Goal: Find specific page/section

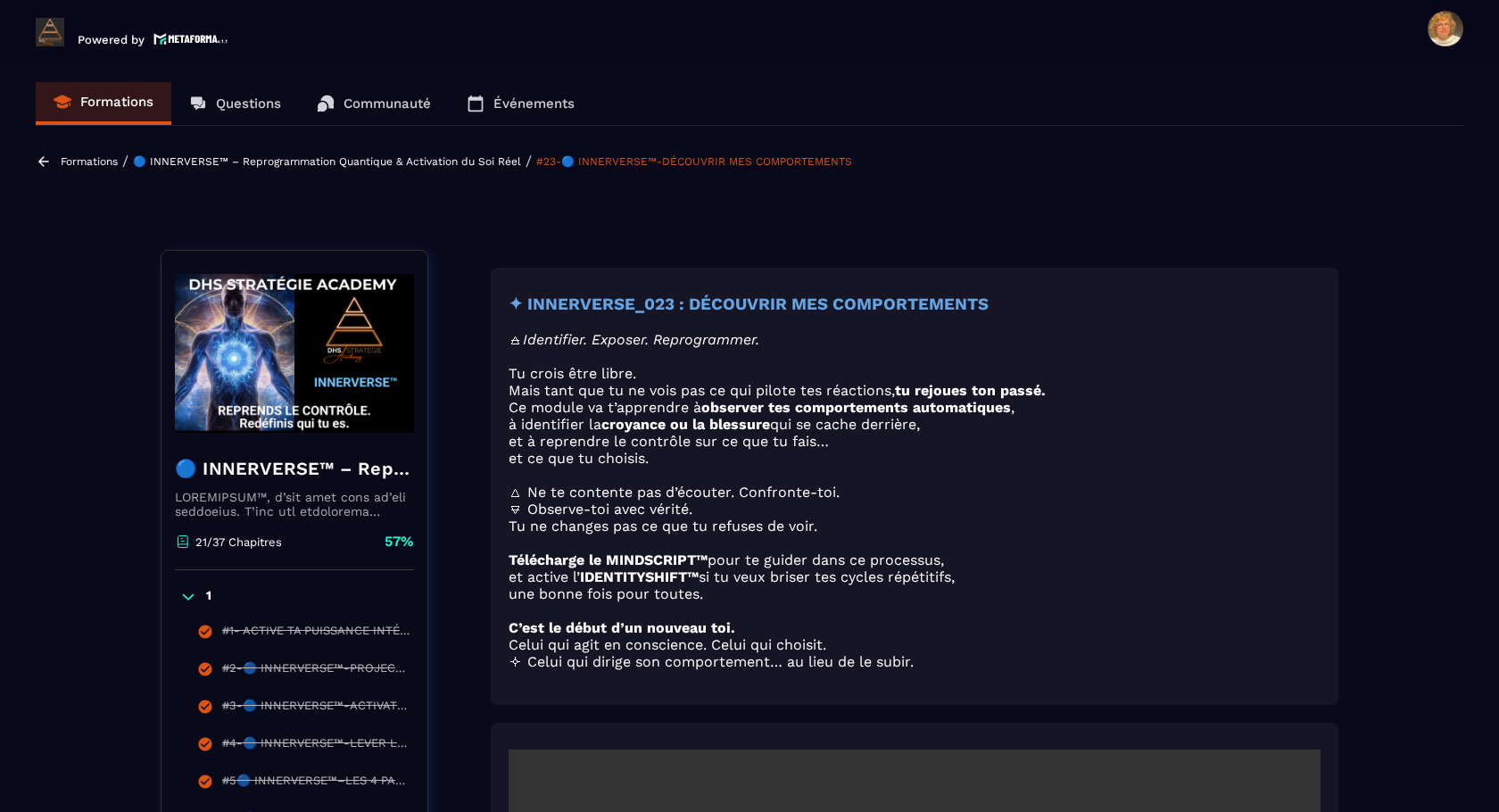
click at [537, 102] on p "Événements" at bounding box center [534, 103] width 81 height 16
click at [531, 100] on p "Événements" at bounding box center [534, 103] width 81 height 16
click at [515, 104] on p "Événements" at bounding box center [534, 103] width 81 height 16
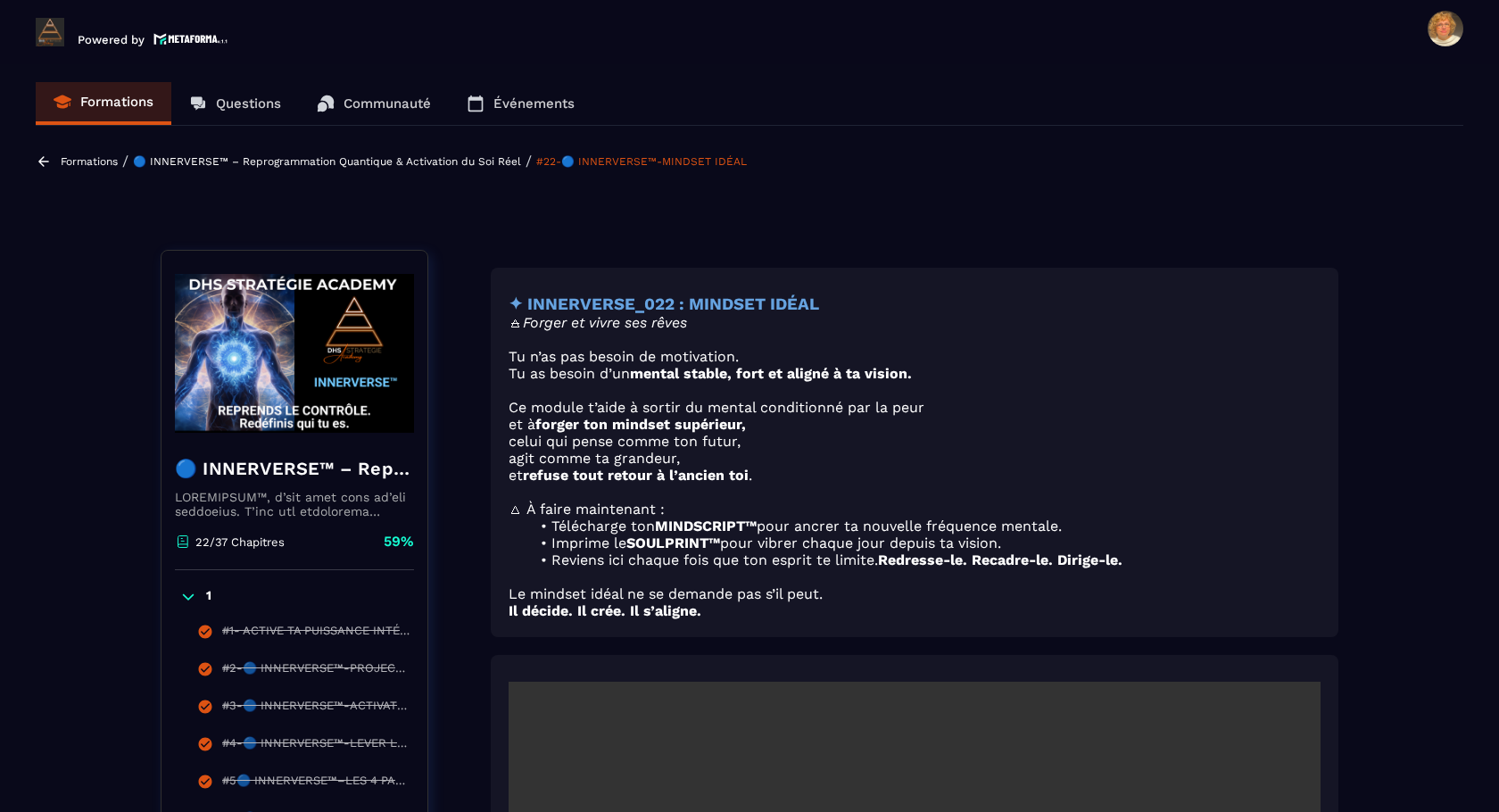
click at [532, 104] on p "Événements" at bounding box center [534, 103] width 81 height 16
click at [490, 101] on link "Événements" at bounding box center [520, 104] width 144 height 43
click at [249, 109] on p "Questions" at bounding box center [248, 103] width 65 height 16
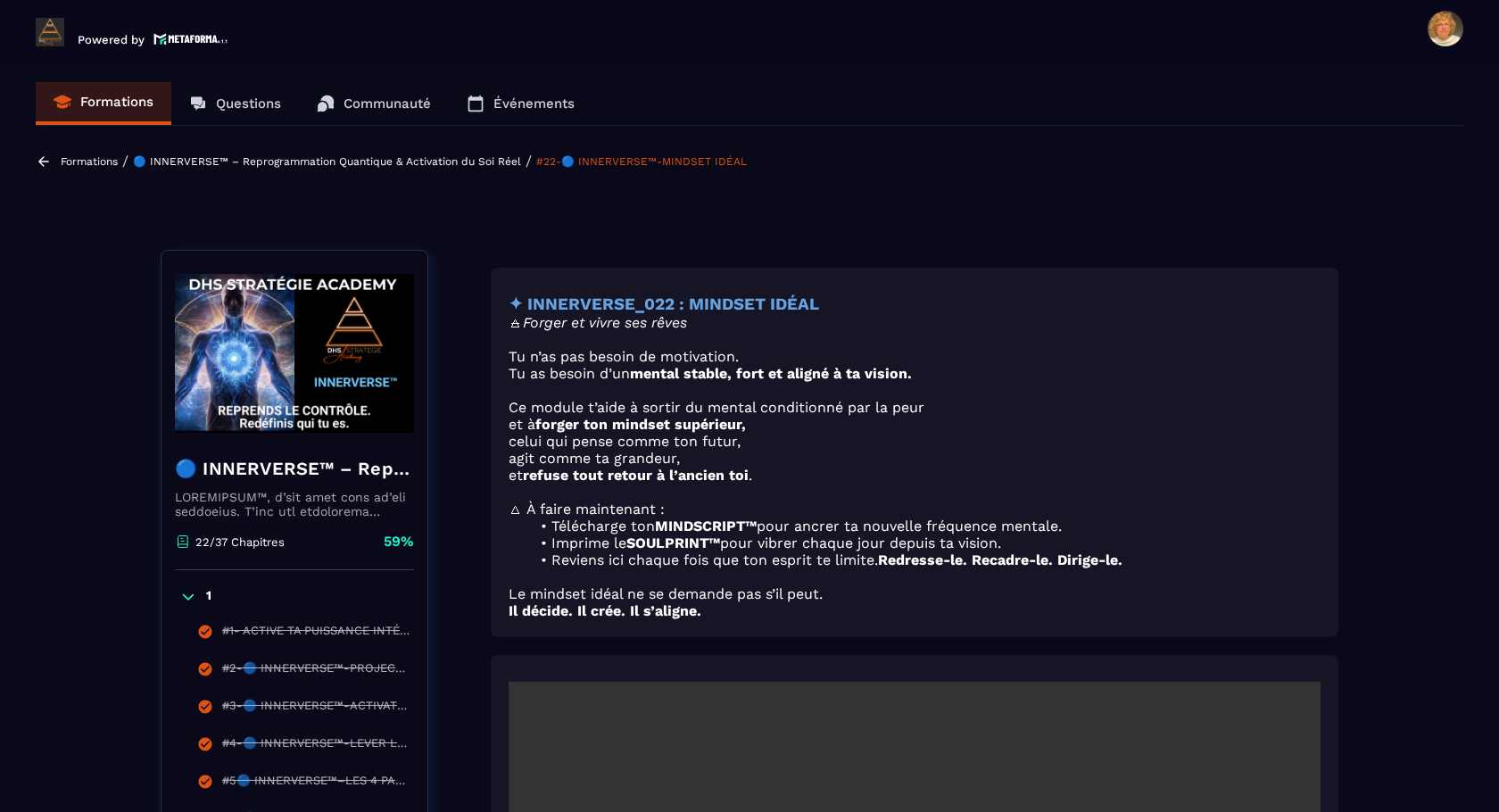
click at [250, 97] on p "Questions" at bounding box center [248, 103] width 65 height 16
click at [395, 101] on p "Communauté" at bounding box center [387, 103] width 87 height 16
